Goal: Check status: Check status

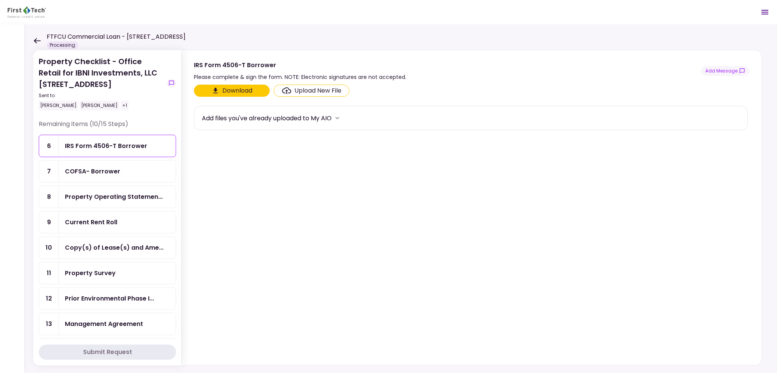
click at [36, 41] on icon at bounding box center [37, 40] width 7 height 5
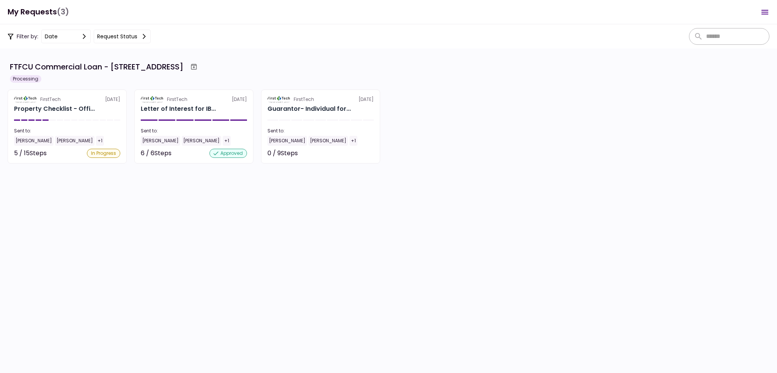
click at [88, 114] on section "FirstTech [DATE] Property Checklist - Offi... Sent to: [PERSON_NAME] [PERSON_NA…" at bounding box center [67, 127] width 119 height 74
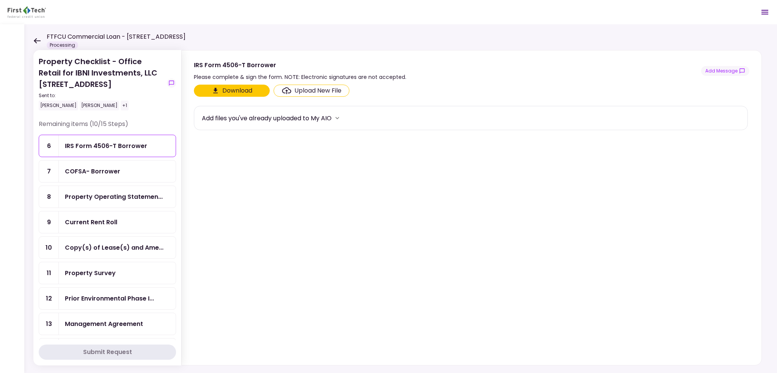
scroll to position [191, 0]
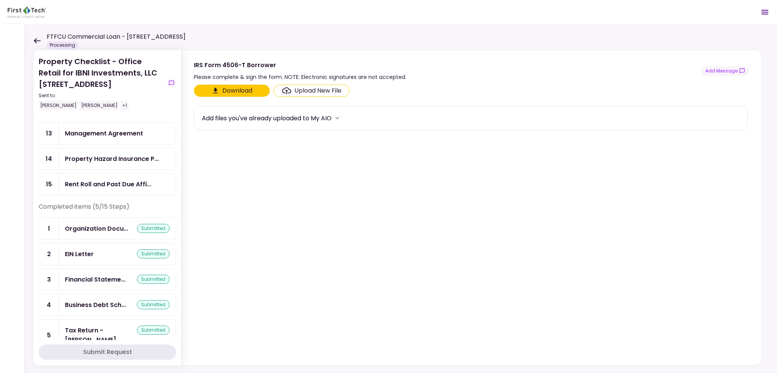
click at [115, 218] on div "Organization Docu... submitted" at bounding box center [117, 229] width 117 height 22
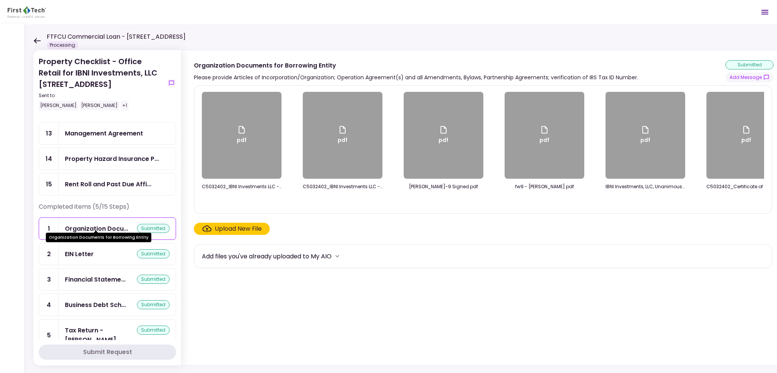
click at [114, 225] on div "Organization Docu..." at bounding box center [96, 228] width 63 height 9
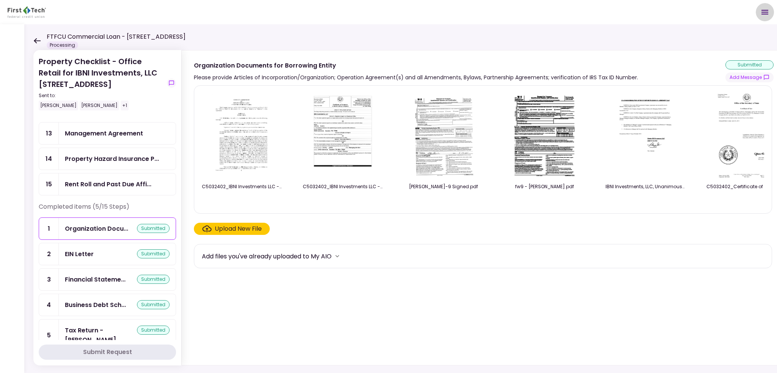
click at [764, 8] on icon "Open menu" at bounding box center [765, 12] width 9 height 9
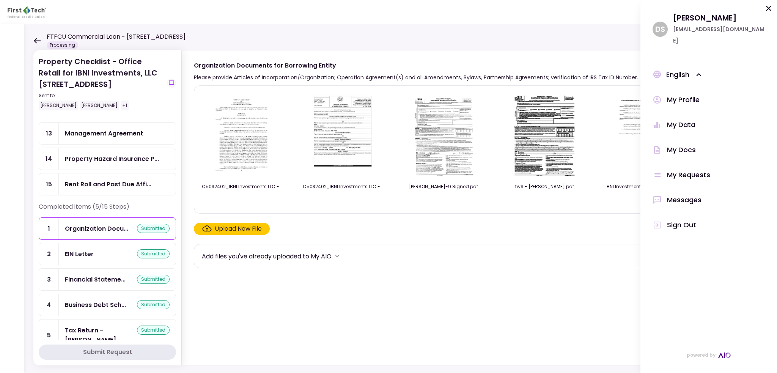
click at [672, 194] on div "Messages" at bounding box center [684, 199] width 35 height 11
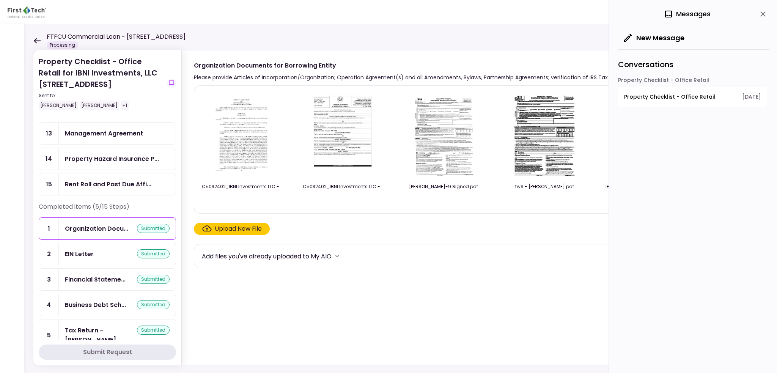
click at [667, 98] on span "Property Checklist - Office Retail" at bounding box center [669, 97] width 91 height 8
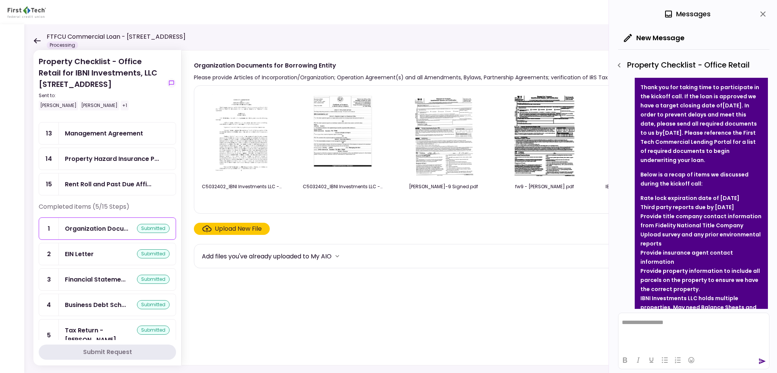
scroll to position [32, 0]
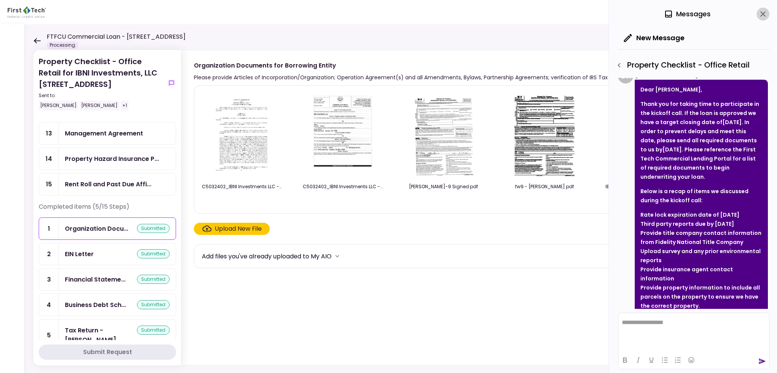
click at [763, 13] on icon "close" at bounding box center [763, 13] width 9 height 9
